Goal: Communication & Community: Answer question/provide support

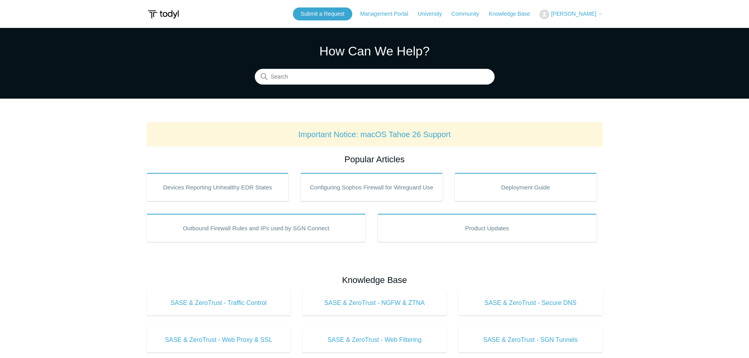
click at [563, 15] on span "[PERSON_NAME]" at bounding box center [573, 14] width 45 height 6
click at [560, 32] on link "My Support Requests" at bounding box center [578, 31] width 77 height 14
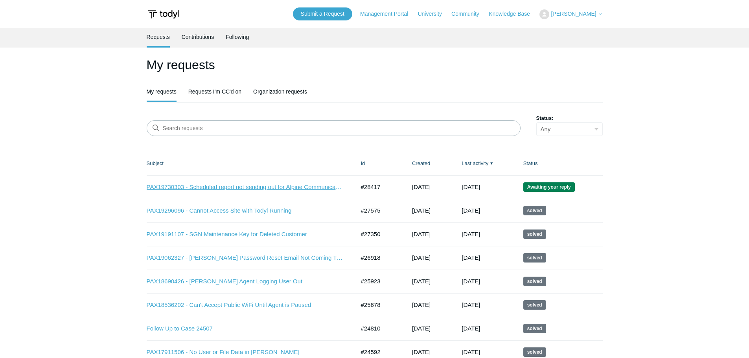
click at [313, 187] on link "PAX19730303 - Scheduled report not sending out for Alpine Communications - SOC" at bounding box center [245, 187] width 197 height 9
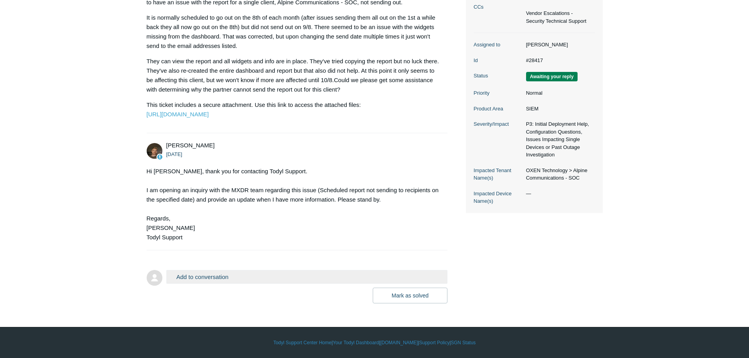
scroll to position [202, 0]
click at [306, 278] on button "Add to conversation" at bounding box center [306, 277] width 281 height 14
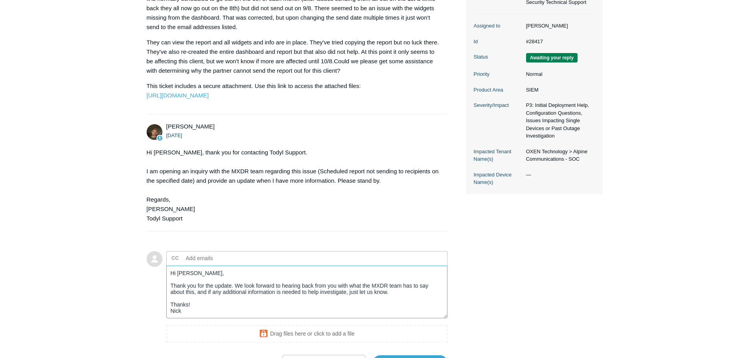
click at [209, 310] on textarea "Hi Andy, Thank you for the update. We look forward to hearing back from you wit…" at bounding box center [306, 292] width 281 height 53
drag, startPoint x: 338, startPoint y: 303, endPoint x: 315, endPoint y: 303, distance: 22.8
click at [315, 303] on textarea "Hi Andy, Thank you for the update. We look forward to hearing back from you wit…" at bounding box center [306, 292] width 281 height 53
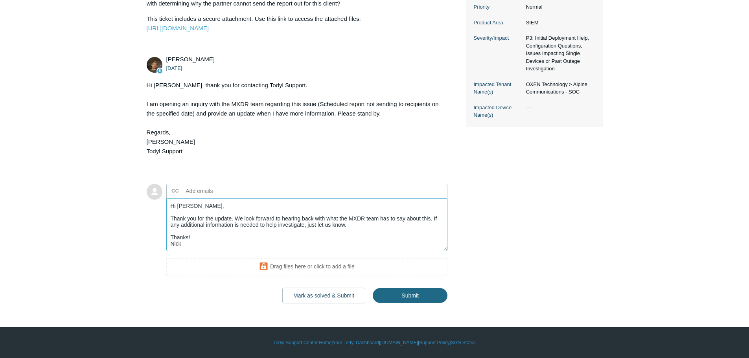
type textarea "Hi Andy, Thank you for the update. We look forward to hearing back with what th…"
click at [433, 303] on input "Submit" at bounding box center [410, 296] width 75 height 16
